Goal: Transaction & Acquisition: Purchase product/service

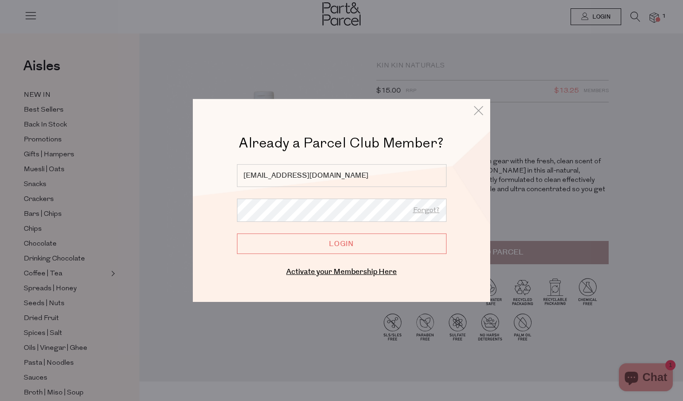
click at [358, 239] on input "Login" at bounding box center [342, 243] width 210 height 20
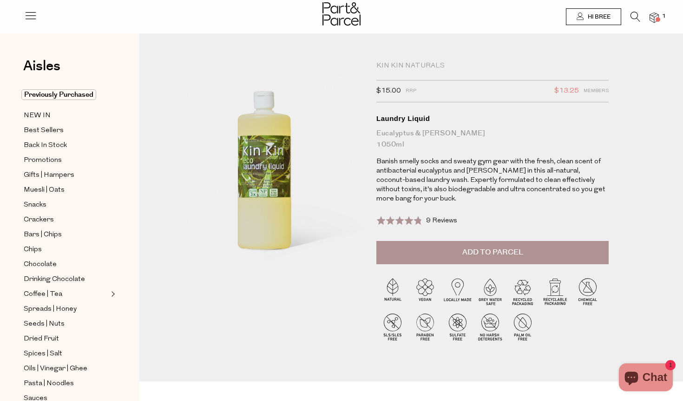
click at [493, 254] on span "Add to Parcel" at bounding box center [492, 252] width 61 height 11
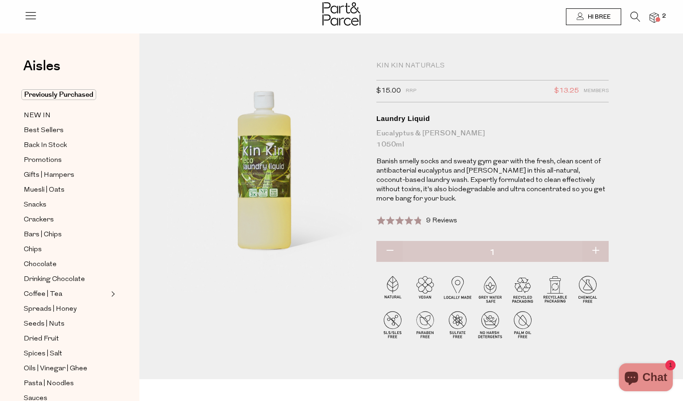
click at [599, 246] on button "button" at bounding box center [595, 251] width 26 height 20
type input "2"
click at [404, 62] on div "Kin Kin Naturals" at bounding box center [492, 65] width 232 height 9
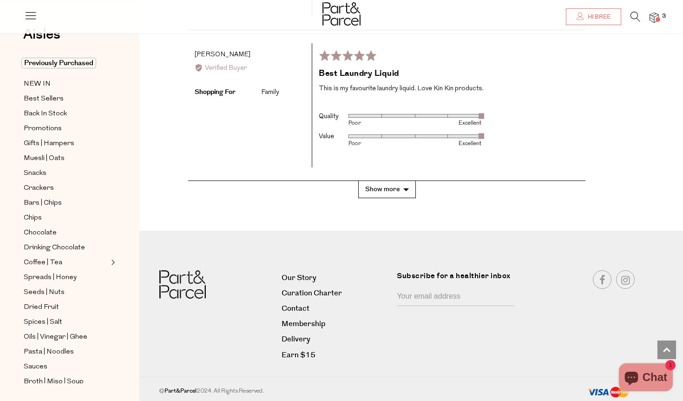
click at [637, 13] on icon at bounding box center [636, 17] width 10 height 10
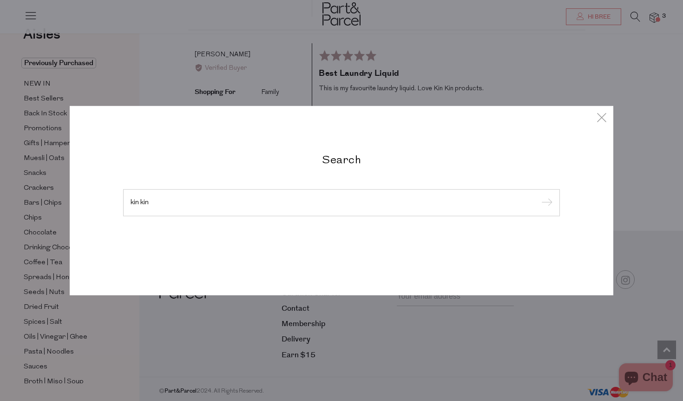
type input "kin kin"
click at [539, 196] on input "submit" at bounding box center [546, 203] width 14 height 14
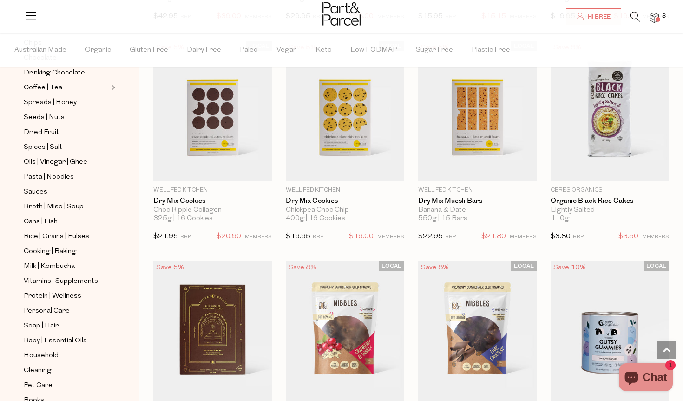
scroll to position [282, 0]
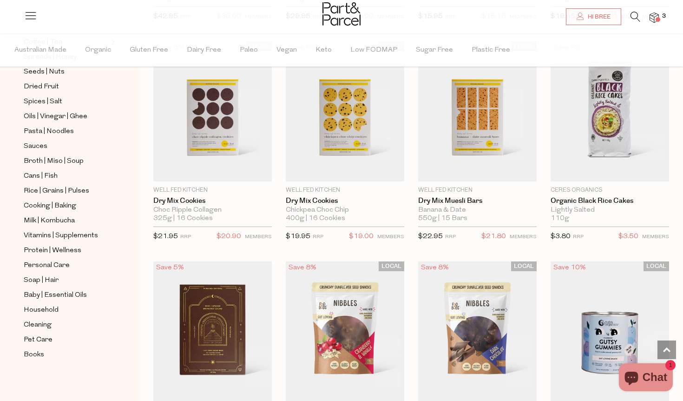
click at [350, 17] on img at bounding box center [341, 13] width 38 height 23
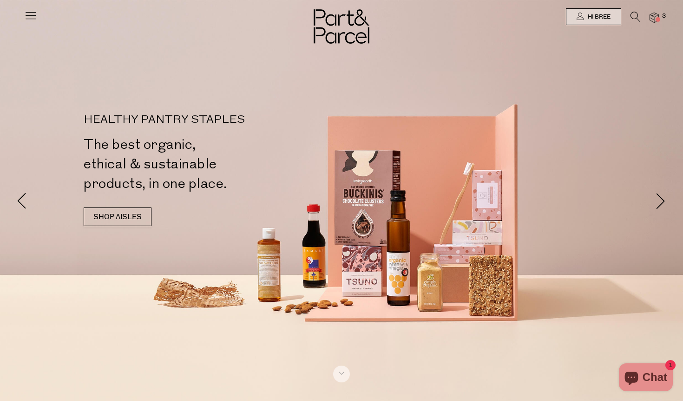
click at [632, 19] on icon at bounding box center [636, 17] width 10 height 10
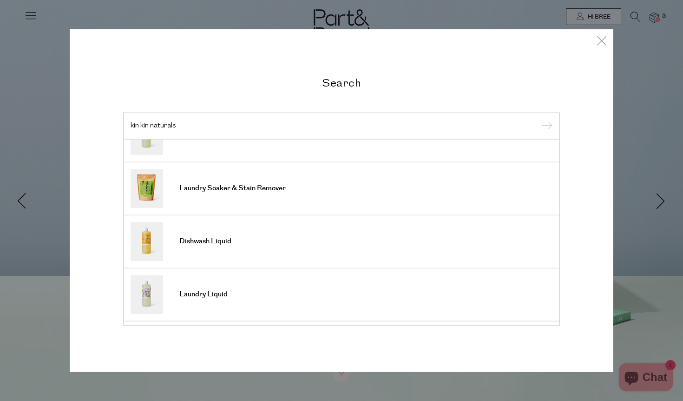
scroll to position [84, 0]
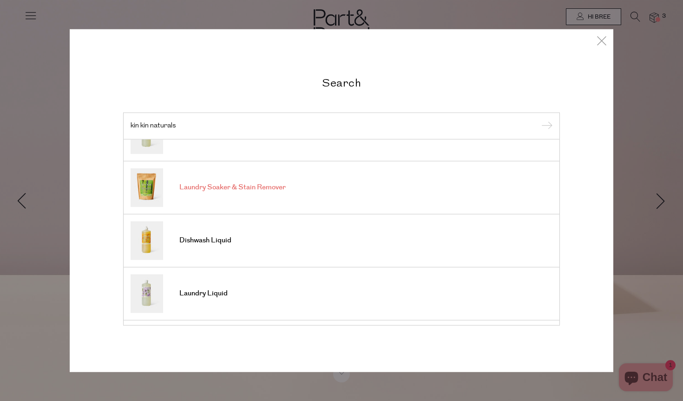
type input "kin kin naturals"
click at [262, 187] on span "Laundry Soaker & Stain Remover" at bounding box center [232, 187] width 106 height 9
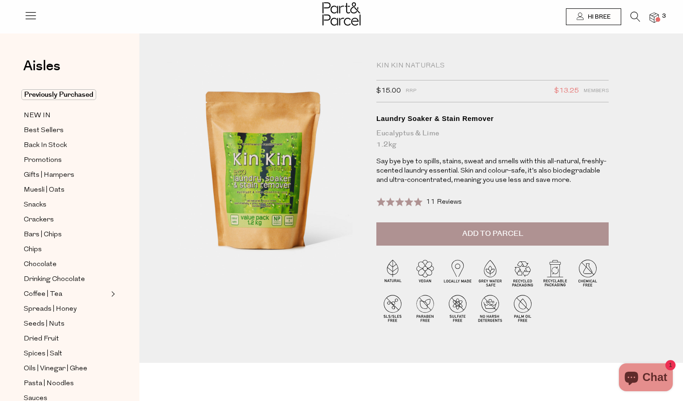
click at [500, 235] on span "Add to Parcel" at bounding box center [492, 233] width 61 height 11
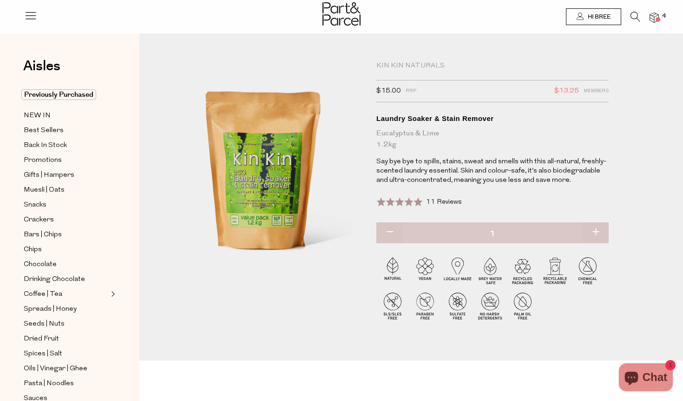
click at [595, 230] on button "button" at bounding box center [595, 232] width 26 height 20
type input "2"
click at [636, 16] on icon at bounding box center [636, 17] width 10 height 10
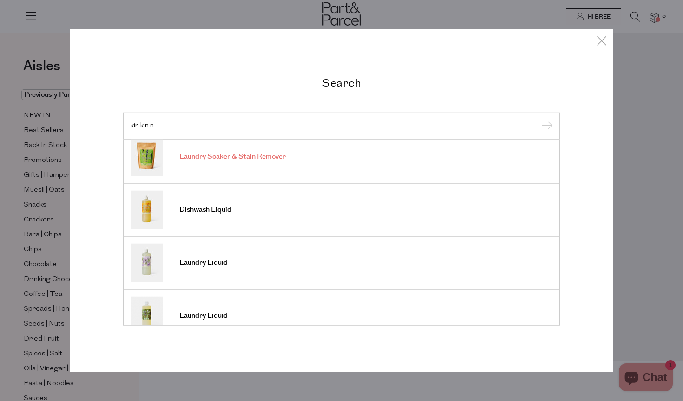
scroll to position [185, 0]
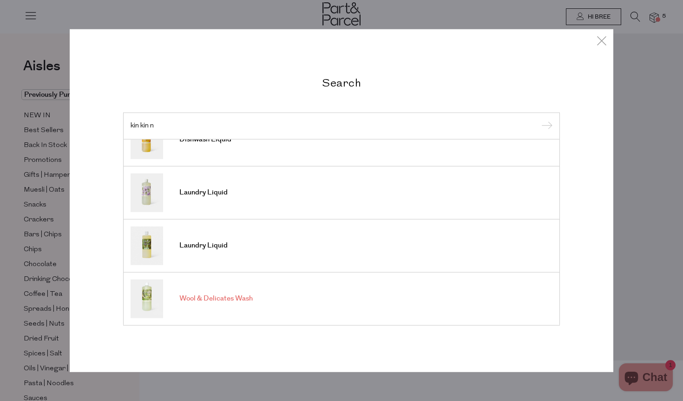
type input "kin kin n"
click at [240, 296] on span "Wool & Delicates Wash" at bounding box center [215, 298] width 73 height 9
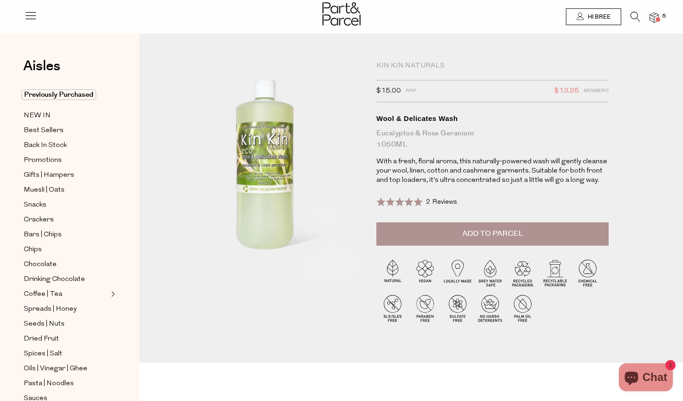
click at [503, 233] on span "Add to Parcel" at bounding box center [492, 233] width 61 height 11
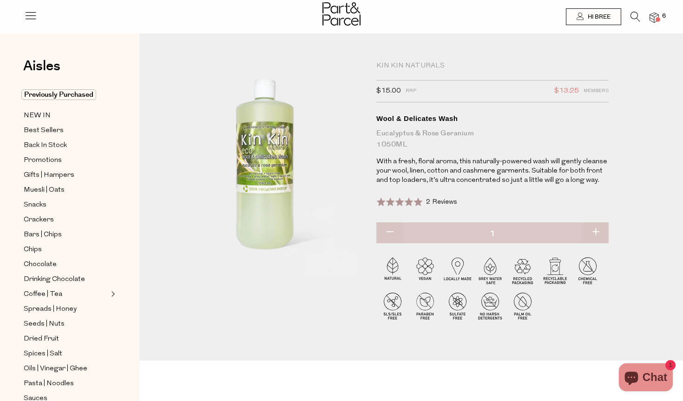
click at [655, 18] on img at bounding box center [654, 18] width 9 height 11
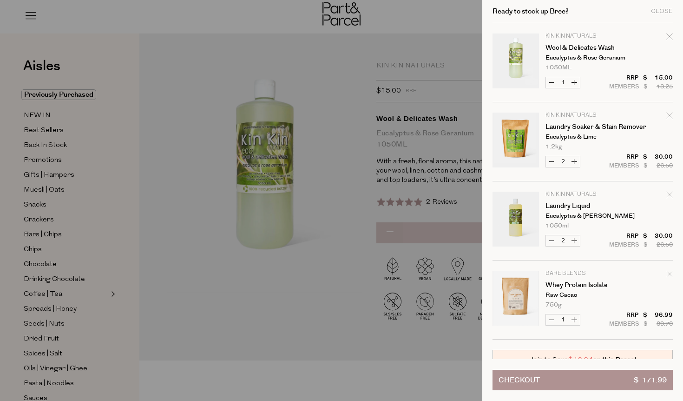
click at [450, 17] on div at bounding box center [341, 200] width 683 height 401
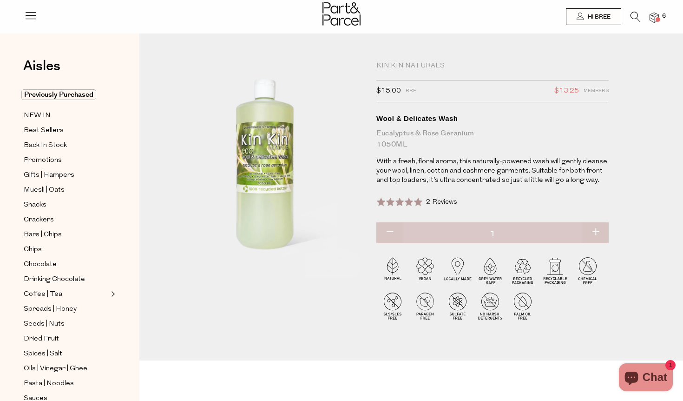
click at [658, 13] on img at bounding box center [654, 18] width 9 height 11
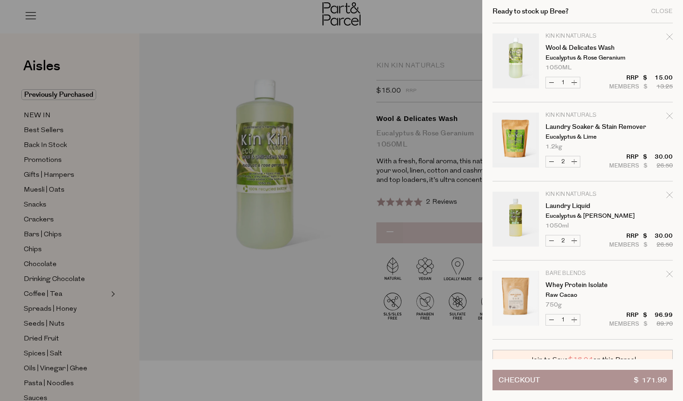
click at [451, 53] on div at bounding box center [341, 200] width 683 height 401
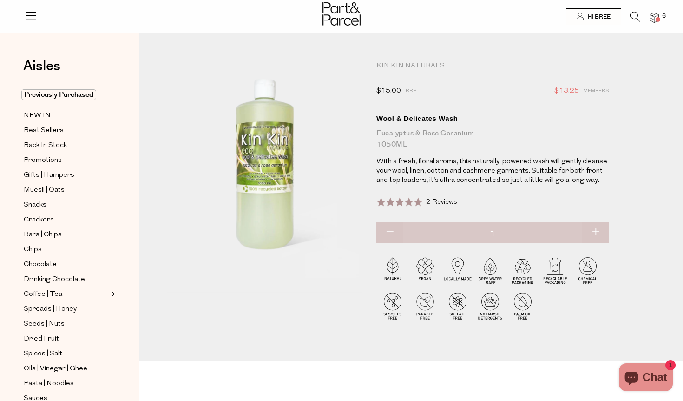
click at [635, 15] on icon at bounding box center [636, 17] width 10 height 10
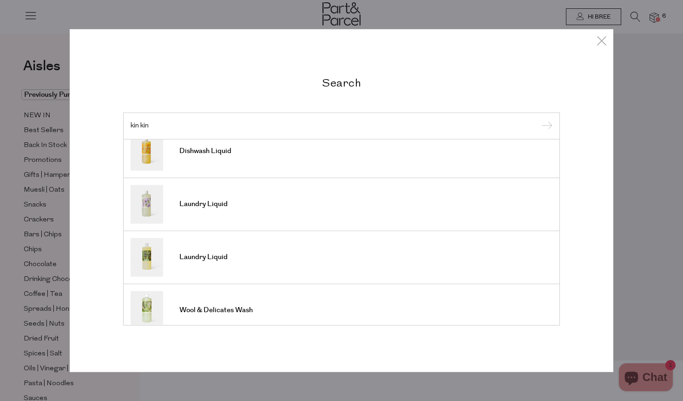
scroll to position [208, 0]
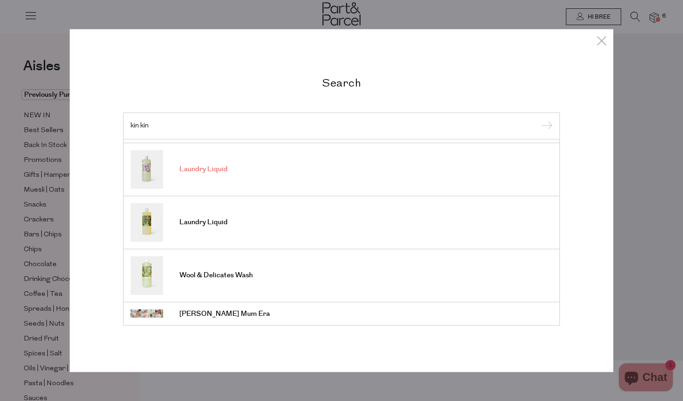
type input "kin kin"
click at [200, 166] on span "Laundry Liquid" at bounding box center [203, 168] width 48 height 9
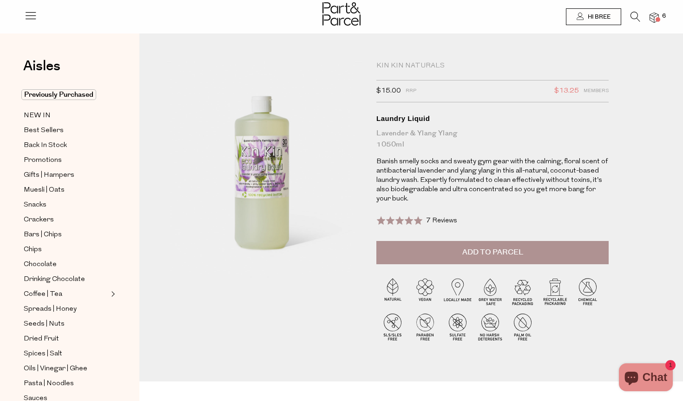
click at [495, 254] on span "Add to Parcel" at bounding box center [492, 252] width 61 height 11
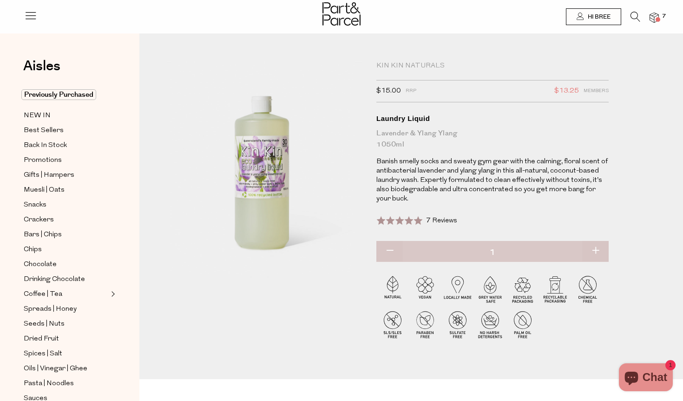
click at [655, 16] on img at bounding box center [654, 18] width 9 height 11
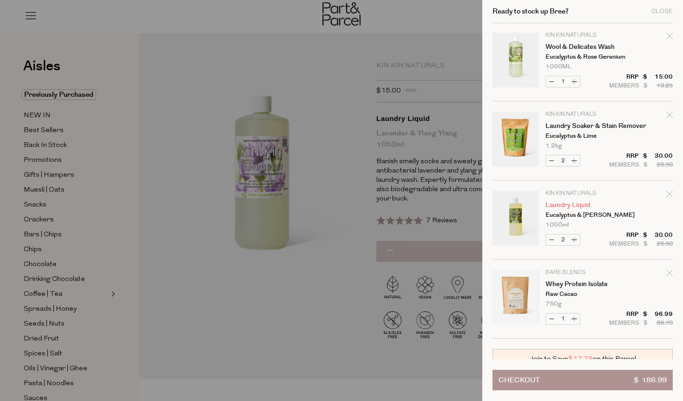
scroll to position [140, 0]
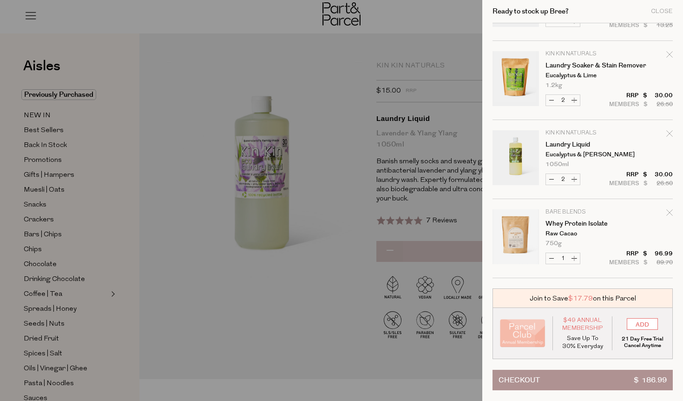
click at [551, 257] on button "Decrease Whey Protein Isolate" at bounding box center [551, 258] width 11 height 11
type input "0"
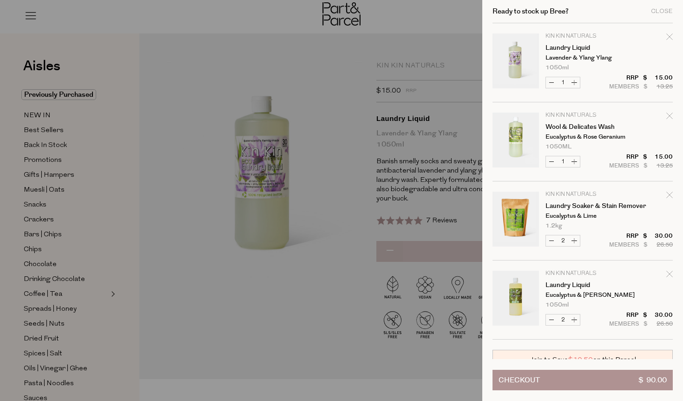
scroll to position [61, 0]
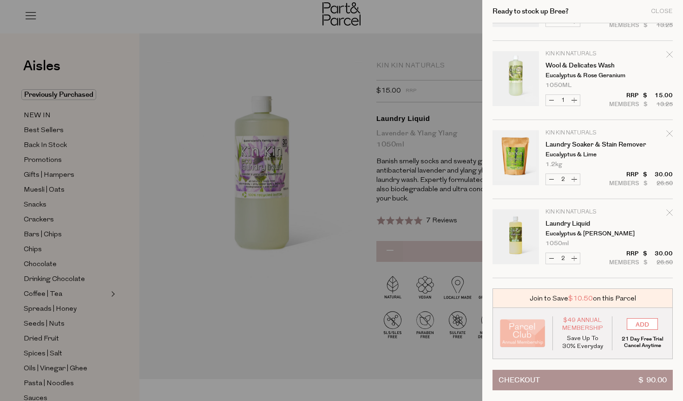
click at [553, 260] on button "Decrease Laundry Liquid" at bounding box center [551, 258] width 11 height 11
type input "1"
click at [553, 260] on form "Image Product Total Qty Kin Kin Naturals Laundry Liquid Lavender & Ylang Ylang …" at bounding box center [583, 120] width 180 height 316
click at [540, 380] on button "Checkout $ 75.00" at bounding box center [583, 379] width 180 height 20
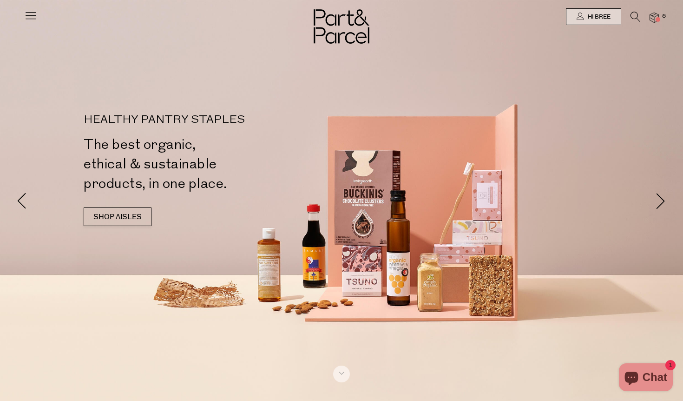
click at [656, 23] on li "5" at bounding box center [649, 18] width 19 height 13
click at [654, 18] on img at bounding box center [654, 18] width 9 height 11
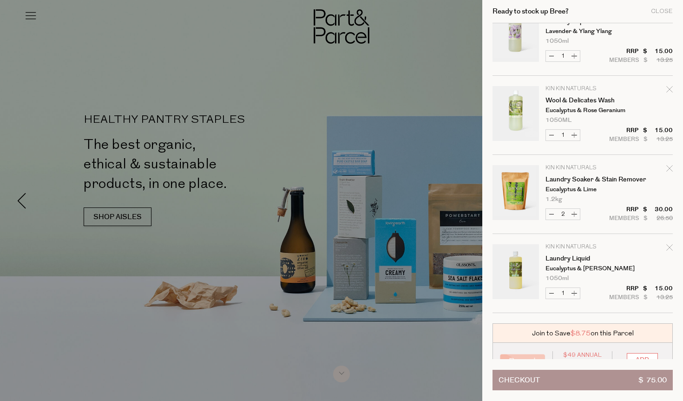
scroll to position [61, 0]
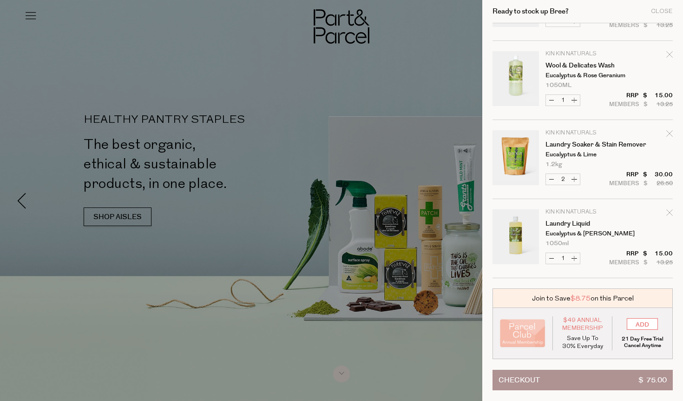
click at [576, 258] on button "Increase Laundry Liquid" at bounding box center [574, 258] width 11 height 11
type input "2"
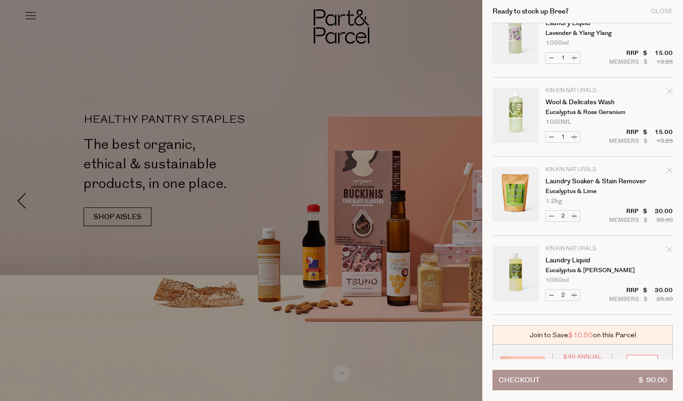
scroll to position [21, 0]
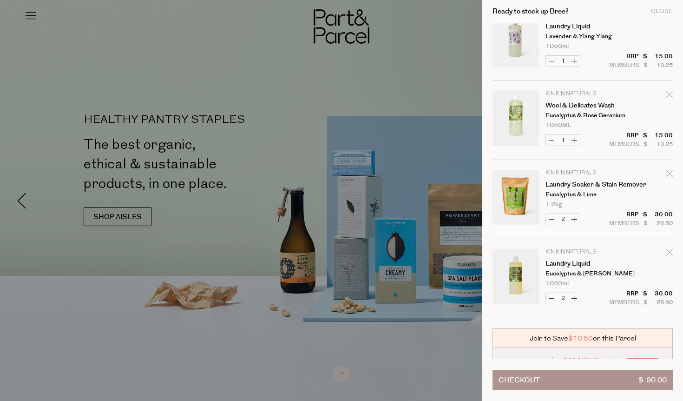
click at [552, 219] on button "Decrease Laundry Soaker & Stain Remover" at bounding box center [551, 219] width 11 height 11
type input "1"
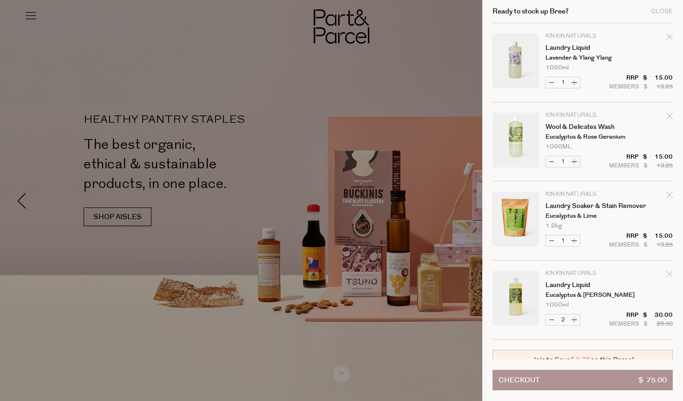
click at [574, 83] on button "Increase Laundry Liquid" at bounding box center [574, 82] width 11 height 11
type input "2"
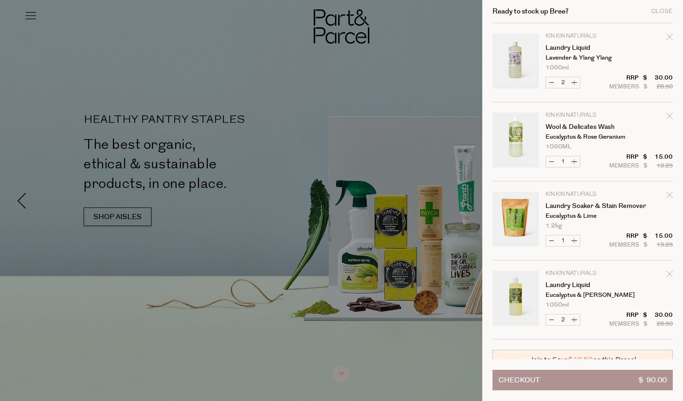
scroll to position [61, 0]
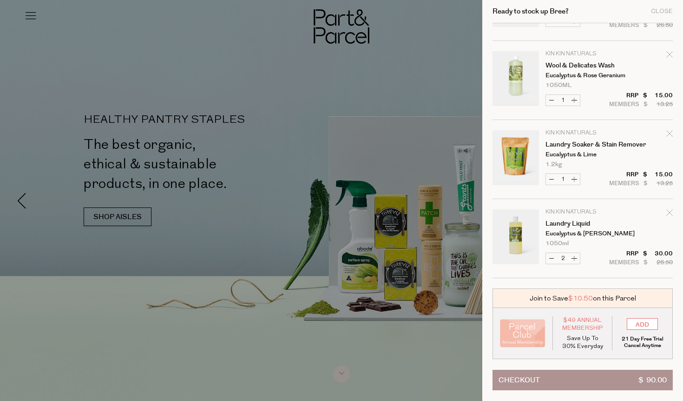
click at [553, 380] on button "Checkout $ 90.00" at bounding box center [583, 379] width 180 height 20
